Goal: Task Accomplishment & Management: Manage account settings

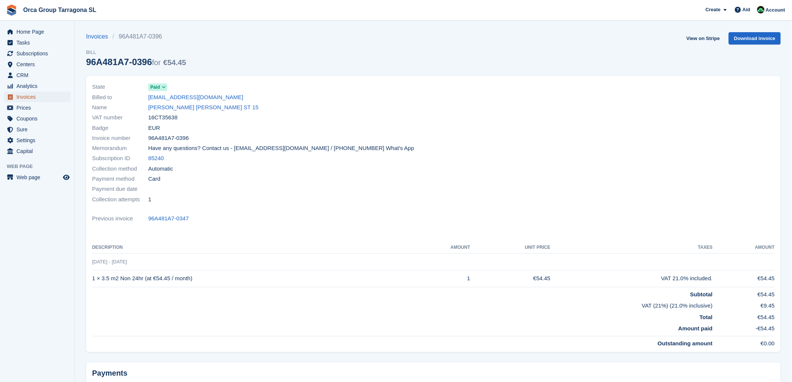
click at [32, 97] on font "Invoices" at bounding box center [25, 97] width 19 height 6
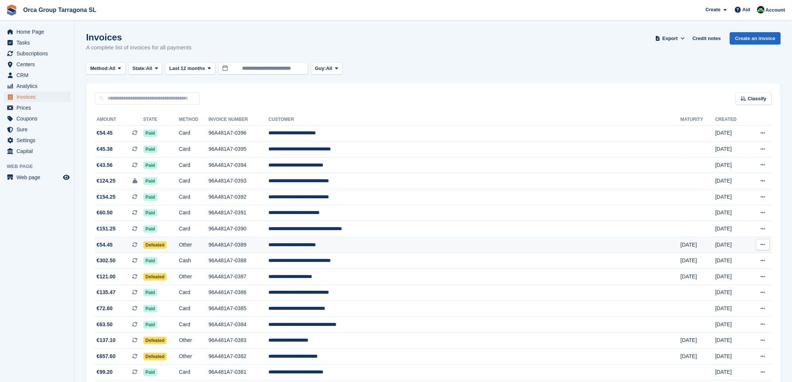
click at [316, 246] on font "**********" at bounding box center [292, 244] width 48 height 5
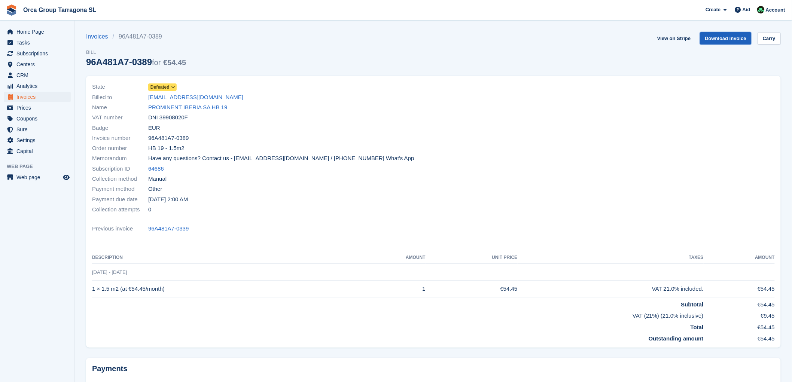
click at [724, 36] on font "Download invoice" at bounding box center [726, 39] width 42 height 6
drag, startPoint x: 239, startPoint y: 98, endPoint x: 146, endPoint y: 95, distance: 93.2
click at [146, 95] on div "Billed to bernacer.astrid@prominent.com" at bounding box center [260, 97] width 337 height 10
copy div "bernacer.astrid@prominent.com"
click at [184, 110] on font "PROMINENT IBERIA SA HB 19" at bounding box center [187, 107] width 79 height 6
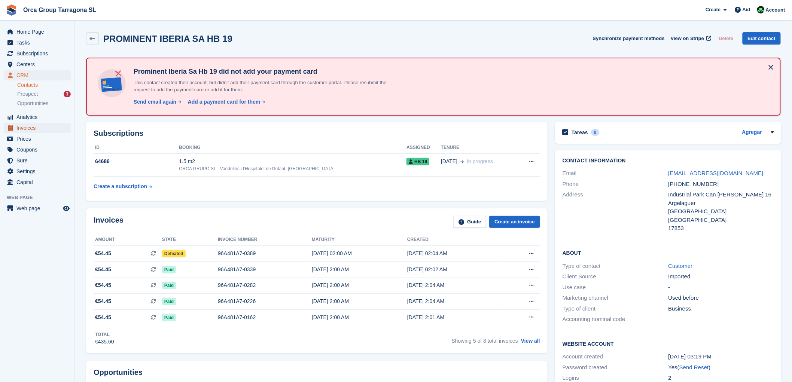
click at [34, 129] on font "Invoices" at bounding box center [25, 128] width 19 height 6
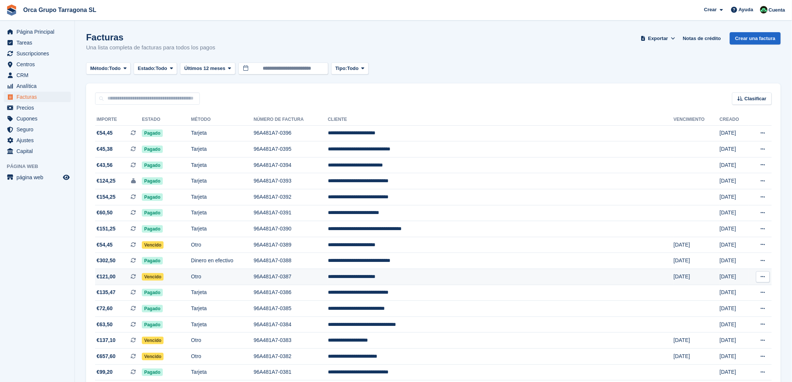
click at [435, 277] on td "**********" at bounding box center [501, 277] width 346 height 16
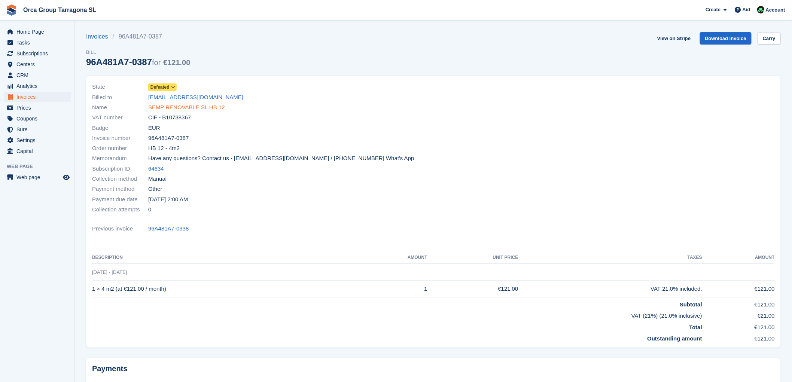
click at [186, 108] on font "SEMP RENOVABLE SL HB 12" at bounding box center [186, 107] width 77 height 6
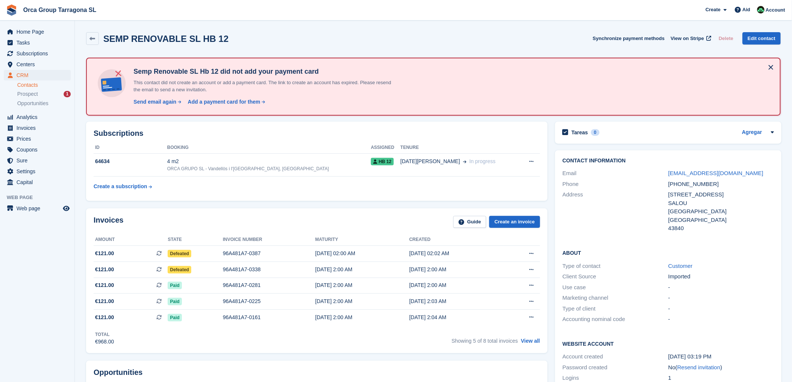
drag, startPoint x: 424, startPoint y: 268, endPoint x: 93, endPoint y: 251, distance: 331.6
click at [93, 251] on div "Invoices Guide Create an invoice Amount State Invoice number Maturity Created €…" at bounding box center [316, 280] width 461 height 145
drag, startPoint x: 105, startPoint y: 250, endPoint x: 104, endPoint y: 254, distance: 5.0
copy div "Amount State Invoice number Maturity Created €121.00 Esta es una factura de sus…"
drag, startPoint x: 742, startPoint y: 171, endPoint x: 660, endPoint y: 177, distance: 81.4
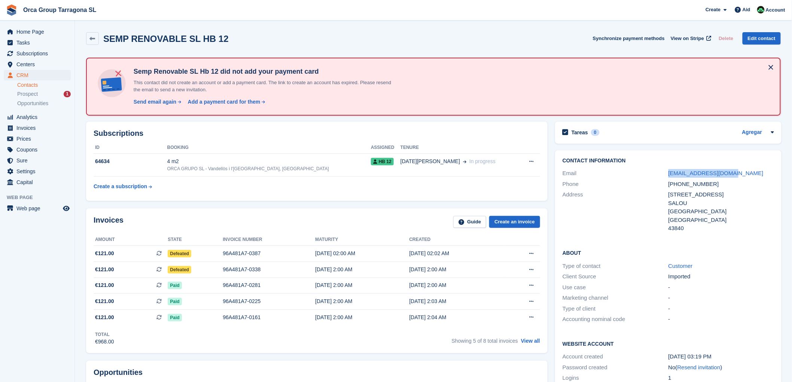
click at [660, 177] on div "Email admin@sempenergia.com" at bounding box center [667, 173] width 211 height 11
copy div "admin@sempenergia.com"
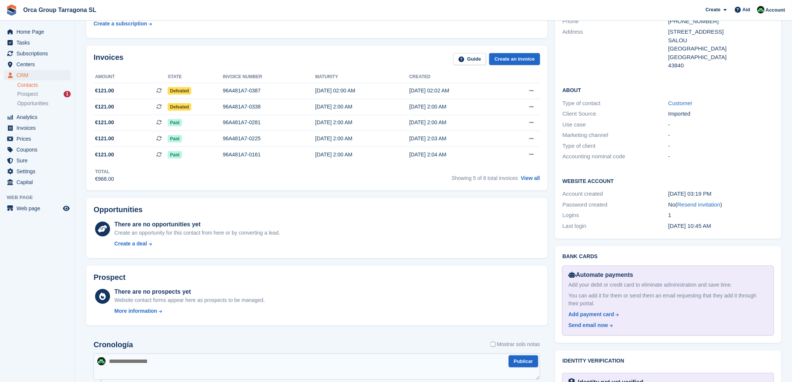
scroll to position [291, 0]
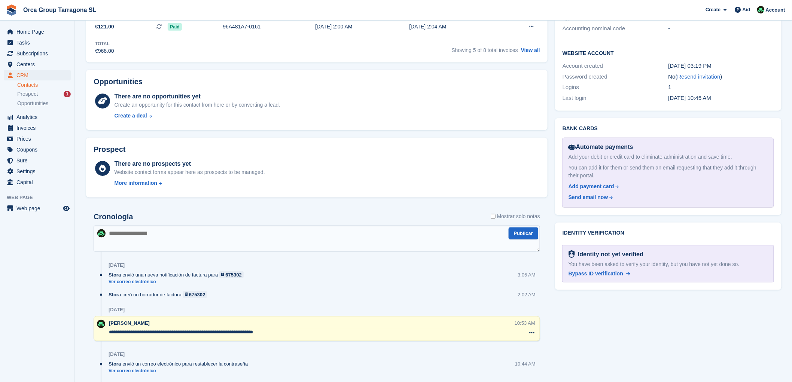
click at [123, 239] on textarea at bounding box center [317, 239] width 446 height 26
type textarea "**********"
click at [517, 233] on button "Publicar" at bounding box center [523, 233] width 30 height 12
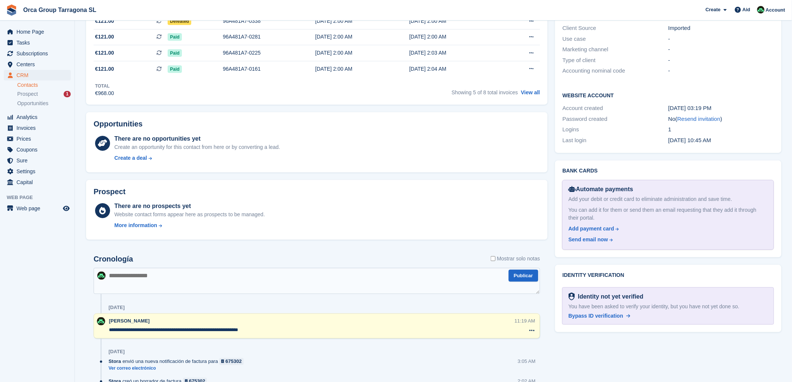
scroll to position [249, 0]
click at [114, 275] on textarea at bounding box center [317, 280] width 446 height 26
type textarea "**********"
click at [518, 274] on button "Publicar" at bounding box center [523, 275] width 30 height 12
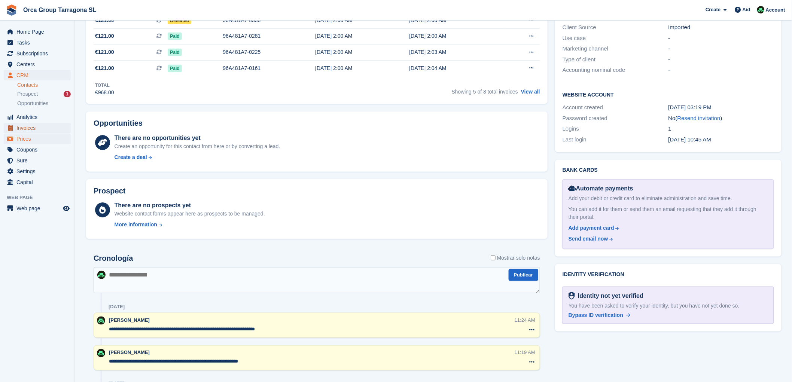
drag, startPoint x: 28, startPoint y: 129, endPoint x: 53, endPoint y: 140, distance: 26.8
click at [29, 129] on font "Invoices" at bounding box center [25, 128] width 19 height 6
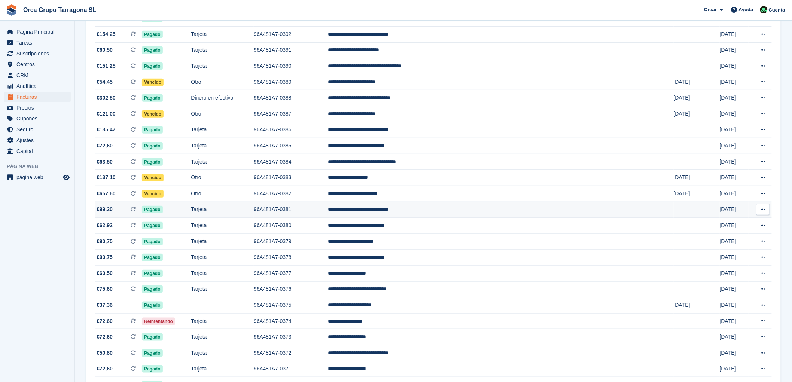
scroll to position [166, 0]
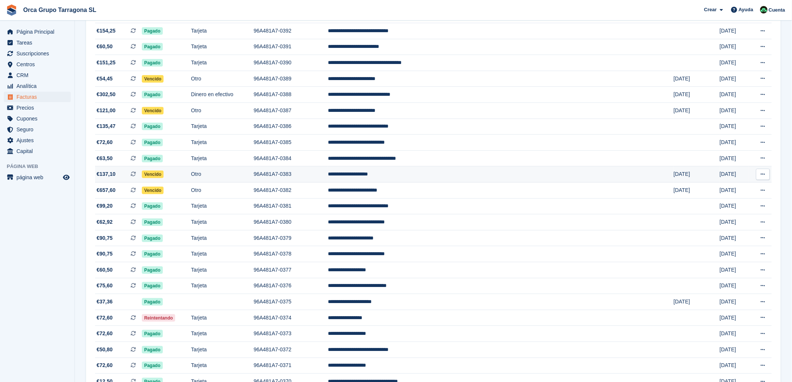
click at [422, 175] on td "**********" at bounding box center [501, 174] width 346 height 16
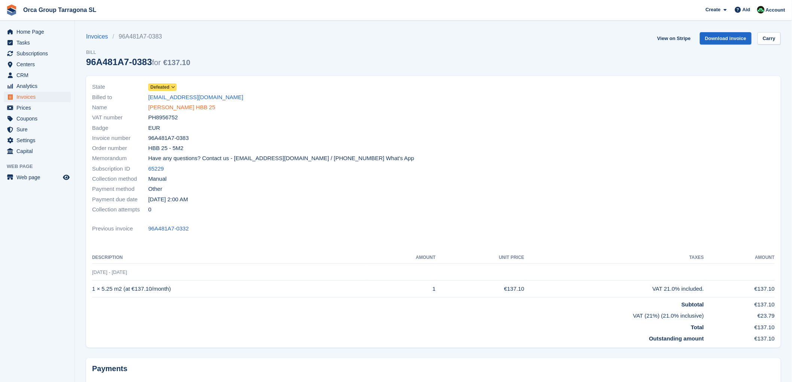
click at [159, 107] on font "ROSS PATTERSON HBB 25" at bounding box center [181, 107] width 67 height 6
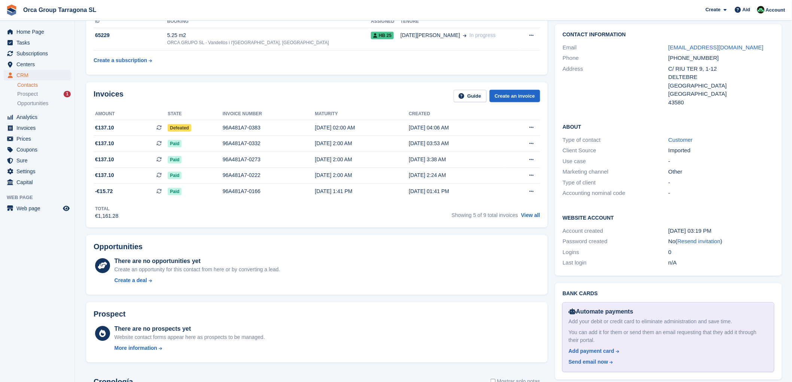
scroll to position [249, 0]
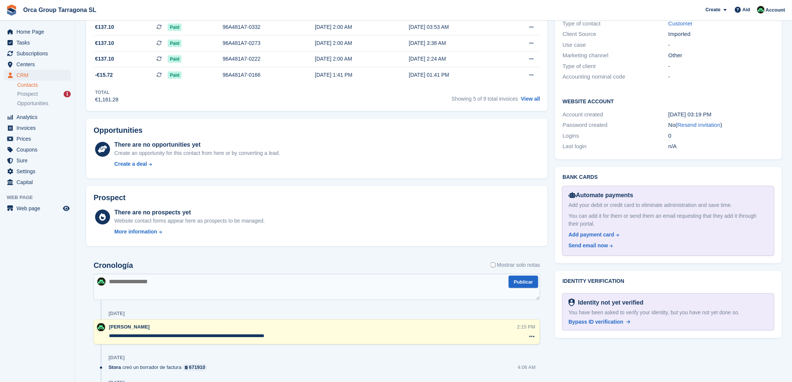
click at [122, 283] on textarea at bounding box center [317, 287] width 446 height 26
type textarea "*"
type textarea "**********"
click at [519, 279] on button "Publicar" at bounding box center [523, 282] width 30 height 12
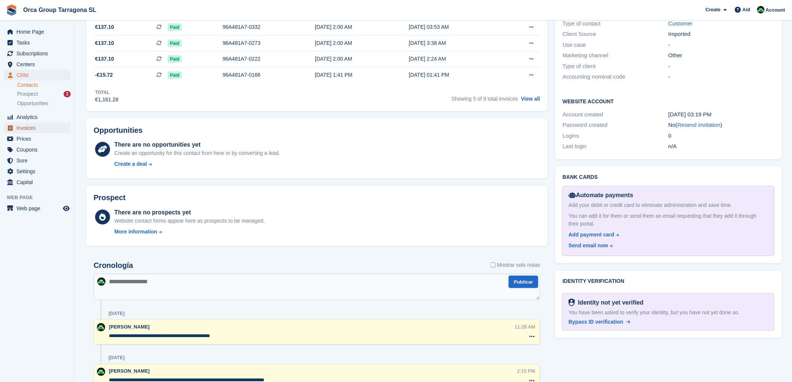
click at [38, 129] on span "Invoices" at bounding box center [38, 128] width 45 height 10
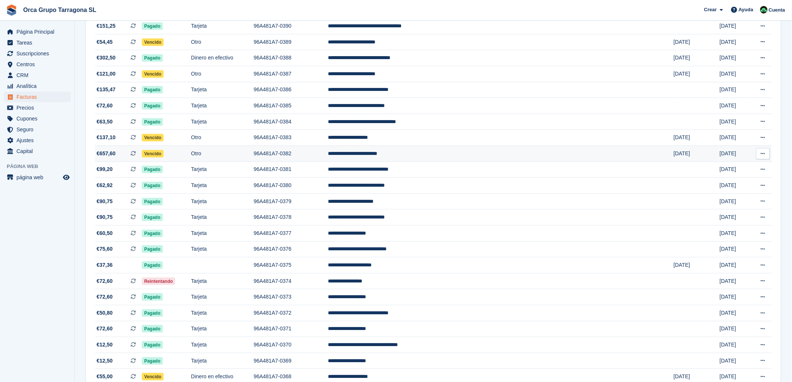
scroll to position [291, 0]
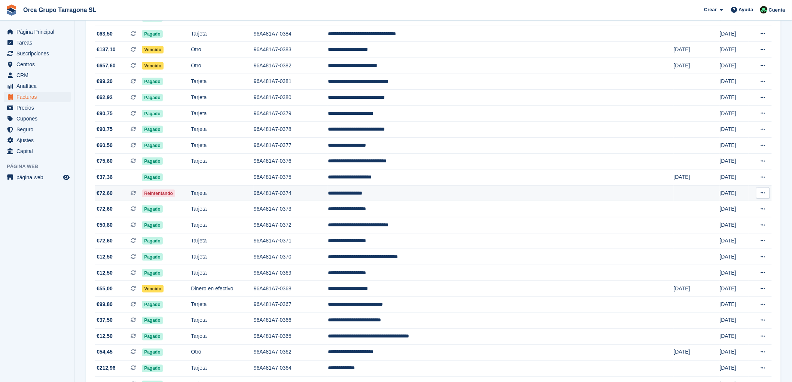
click at [422, 196] on td "**********" at bounding box center [501, 193] width 346 height 16
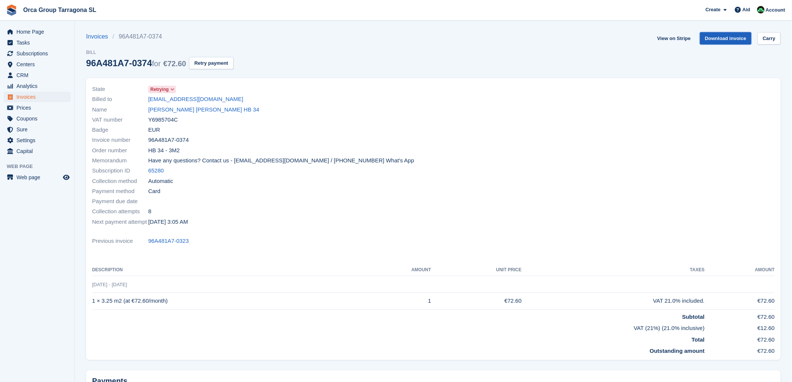
click at [720, 38] on font "Download invoice" at bounding box center [726, 39] width 42 height 6
click at [173, 108] on font "SID ALI KARA HB 34" at bounding box center [203, 109] width 111 height 6
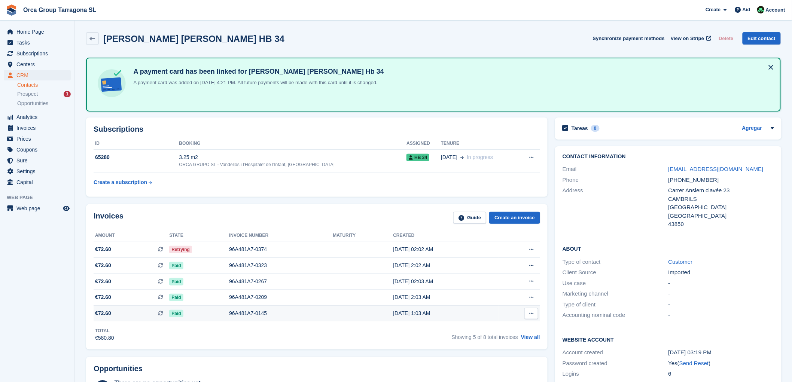
scroll to position [208, 0]
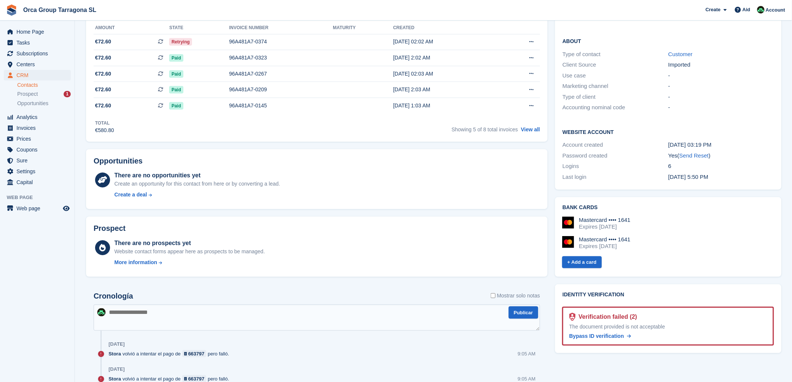
click at [120, 315] on textarea at bounding box center [317, 318] width 446 height 26
type textarea "**********"
click at [515, 314] on button "Publicar" at bounding box center [523, 312] width 30 height 12
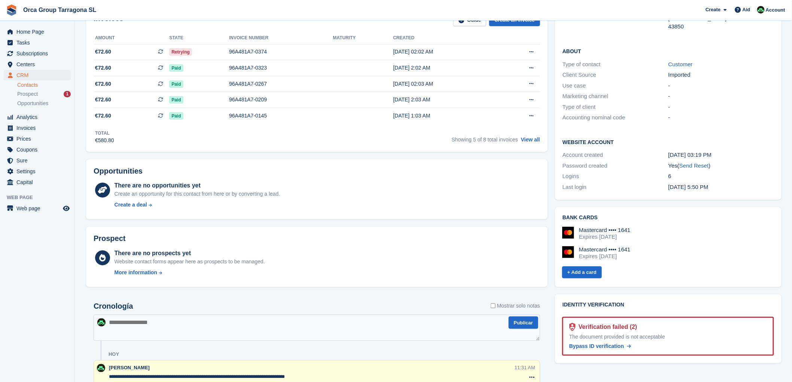
scroll to position [332, 0]
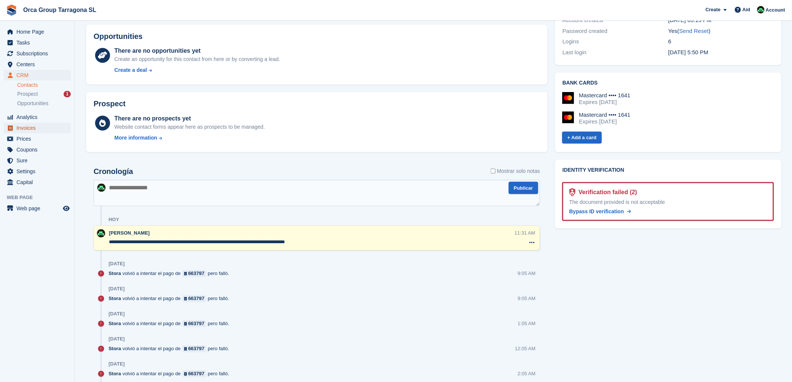
click at [35, 129] on font "Invoices" at bounding box center [25, 128] width 19 height 6
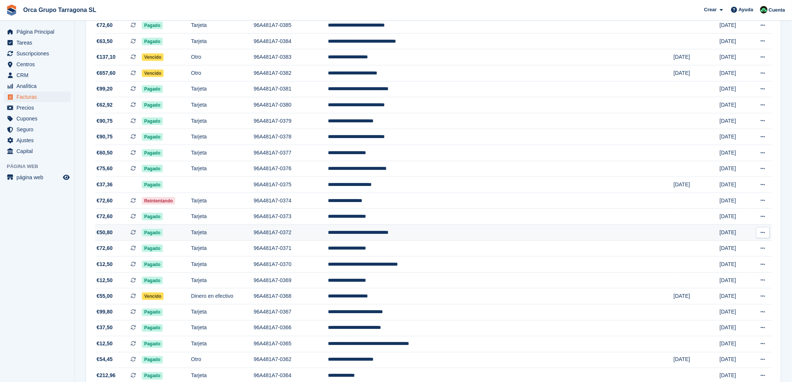
scroll to position [332, 0]
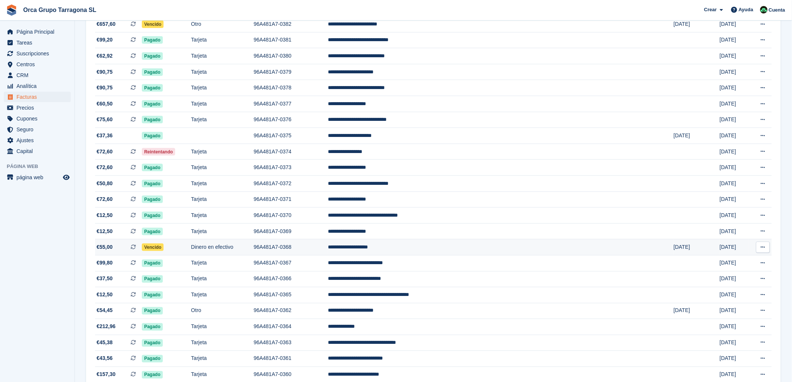
click at [425, 251] on td "**********" at bounding box center [501, 247] width 346 height 16
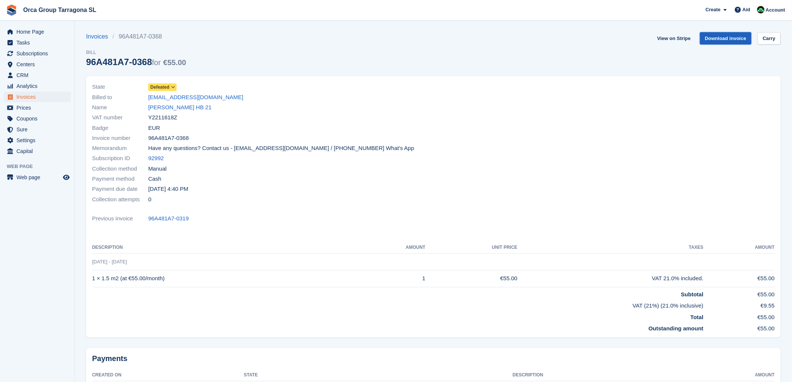
click at [709, 36] on font "Download invoice" at bounding box center [726, 39] width 42 height 6
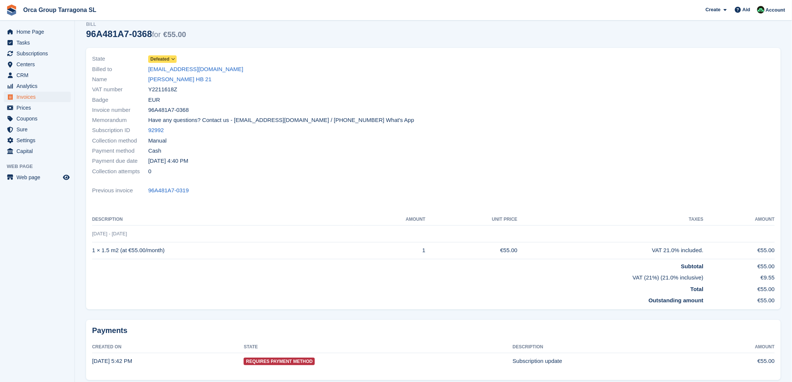
scroll to position [61, 0]
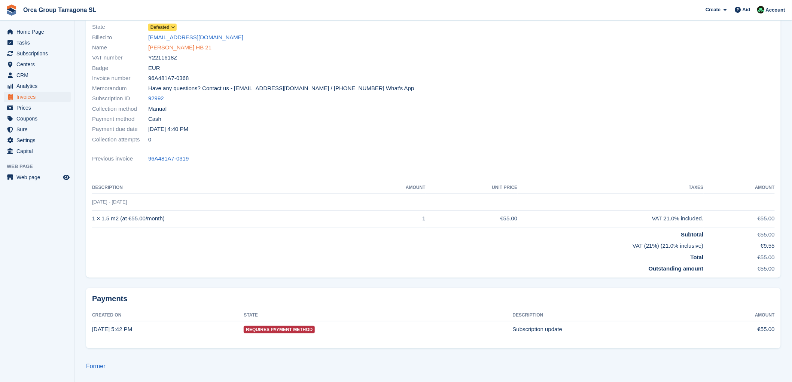
click at [157, 48] on font "[PERSON_NAME] HB 21" at bounding box center [179, 47] width 63 height 6
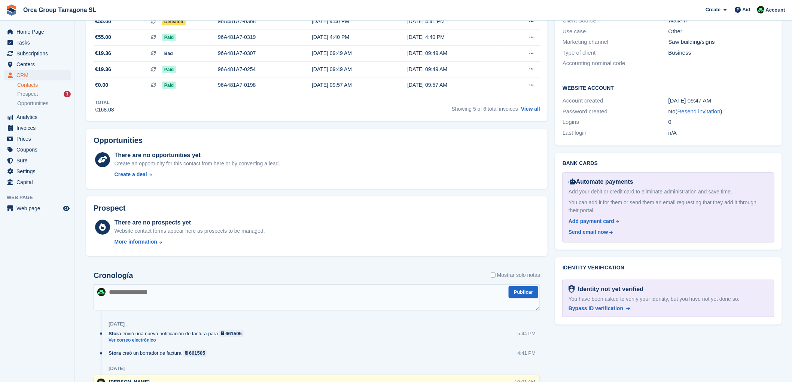
scroll to position [374, 0]
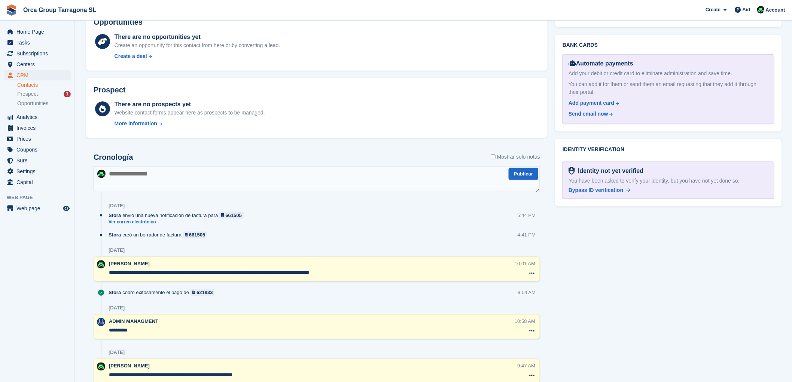
click at [117, 173] on textarea at bounding box center [317, 179] width 446 height 26
type textarea "**********"
click at [529, 174] on button "Publicar" at bounding box center [523, 174] width 30 height 12
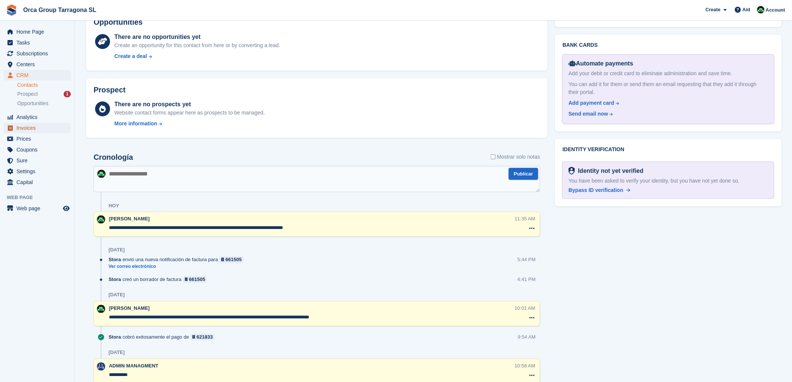
click at [36, 127] on span "Invoices" at bounding box center [38, 128] width 45 height 10
